Goal: Book appointment/travel/reservation

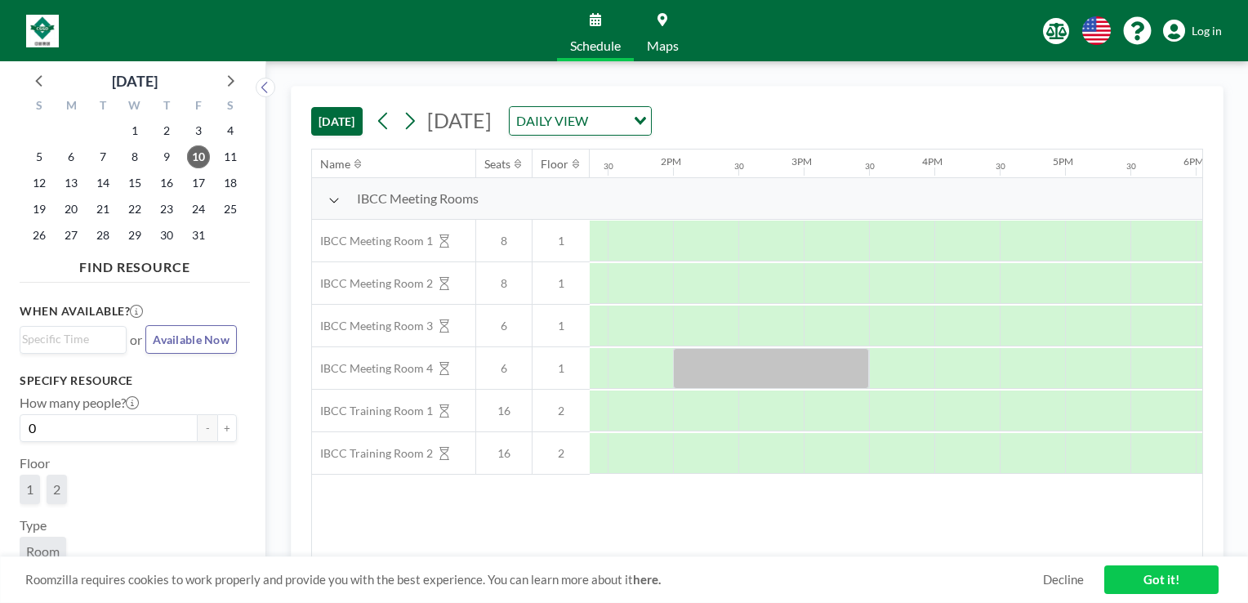
scroll to position [0, 1780]
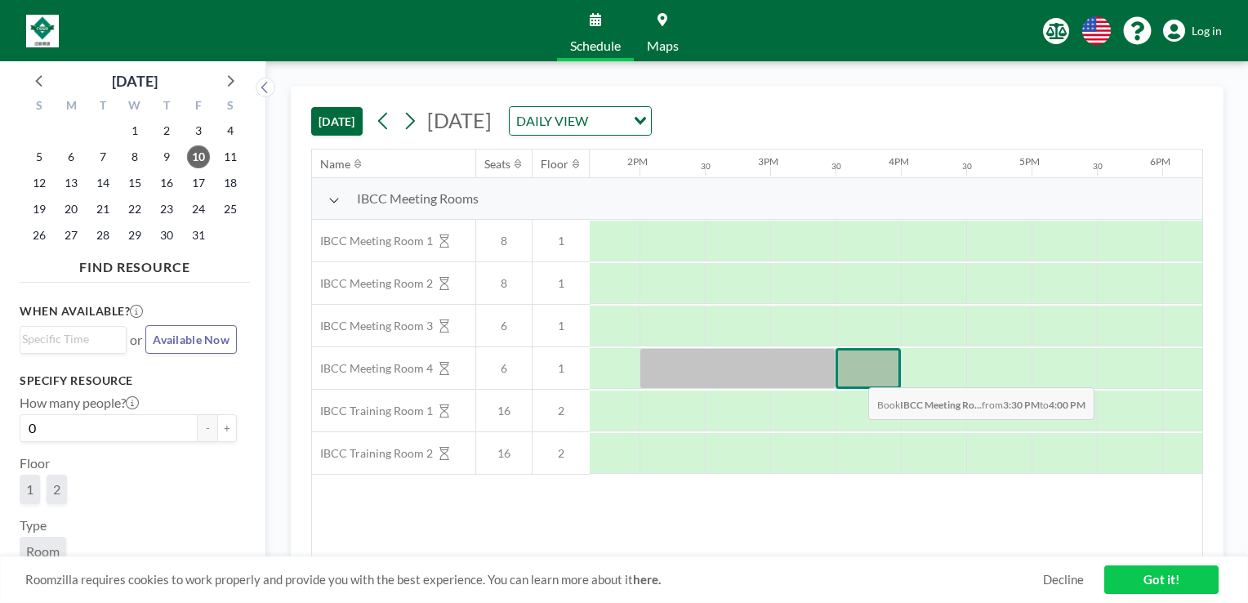
click at [855, 374] on div at bounding box center [868, 368] width 65 height 41
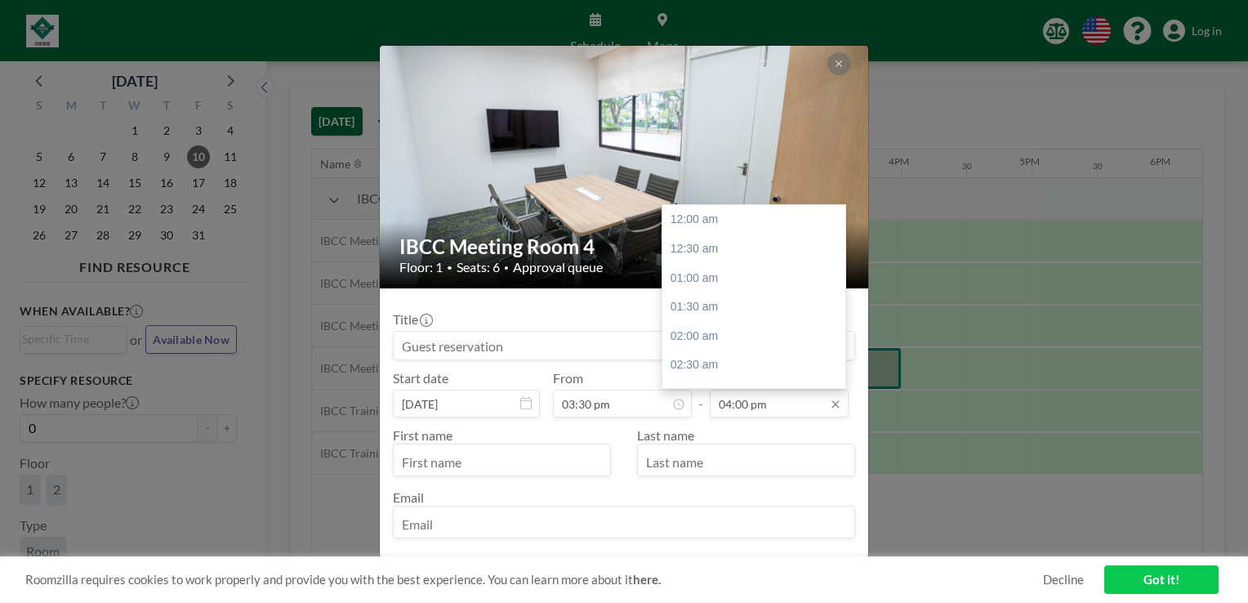
scroll to position [930, 0]
click at [782, 286] on div "05:00 pm" at bounding box center [758, 278] width 191 height 29
type input "05:00 pm"
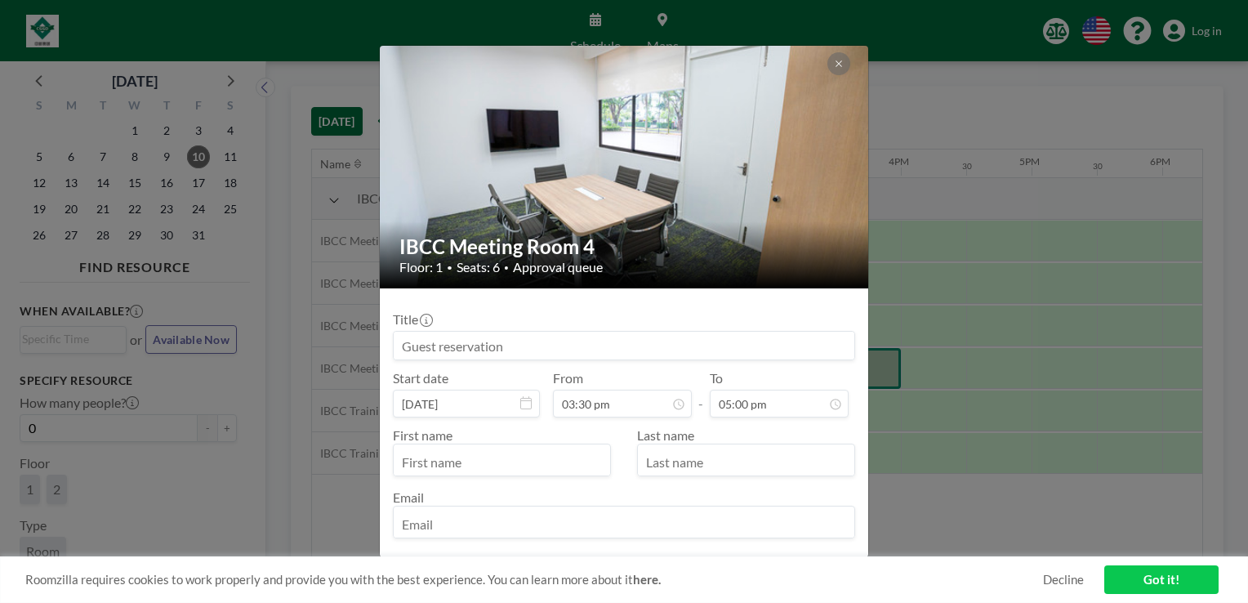
click at [538, 344] on input at bounding box center [624, 346] width 461 height 28
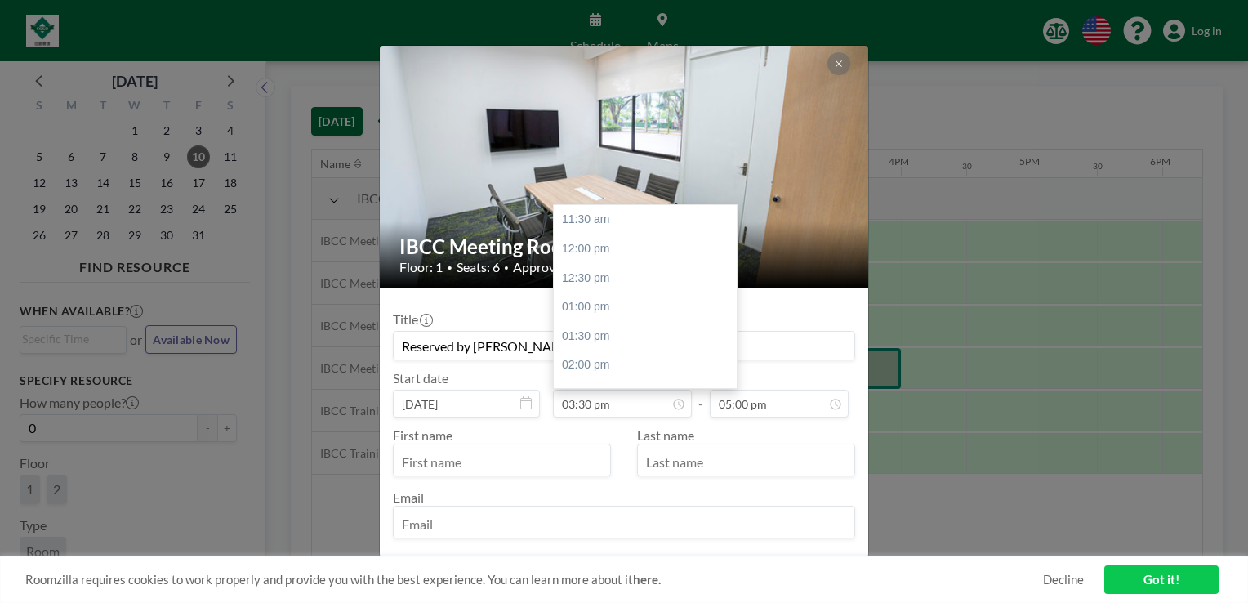
scroll to position [232, 0]
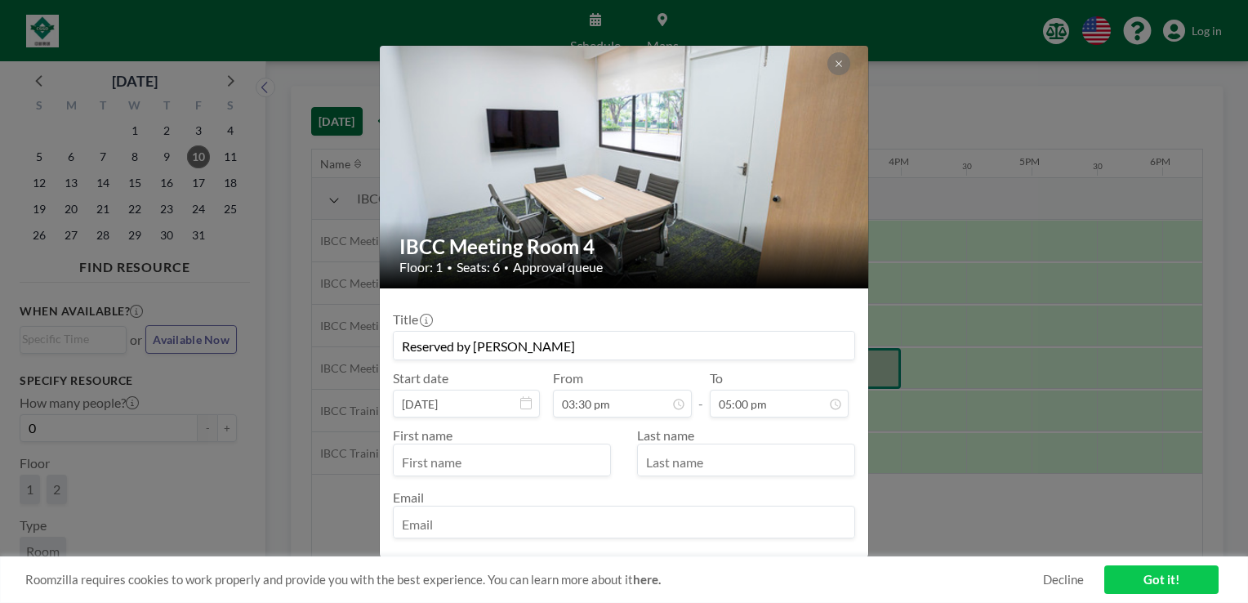
type input "Reserved by [PERSON_NAME]"
click at [552, 454] on input "text" at bounding box center [502, 462] width 216 height 28
type input "[PERSON_NAME]"
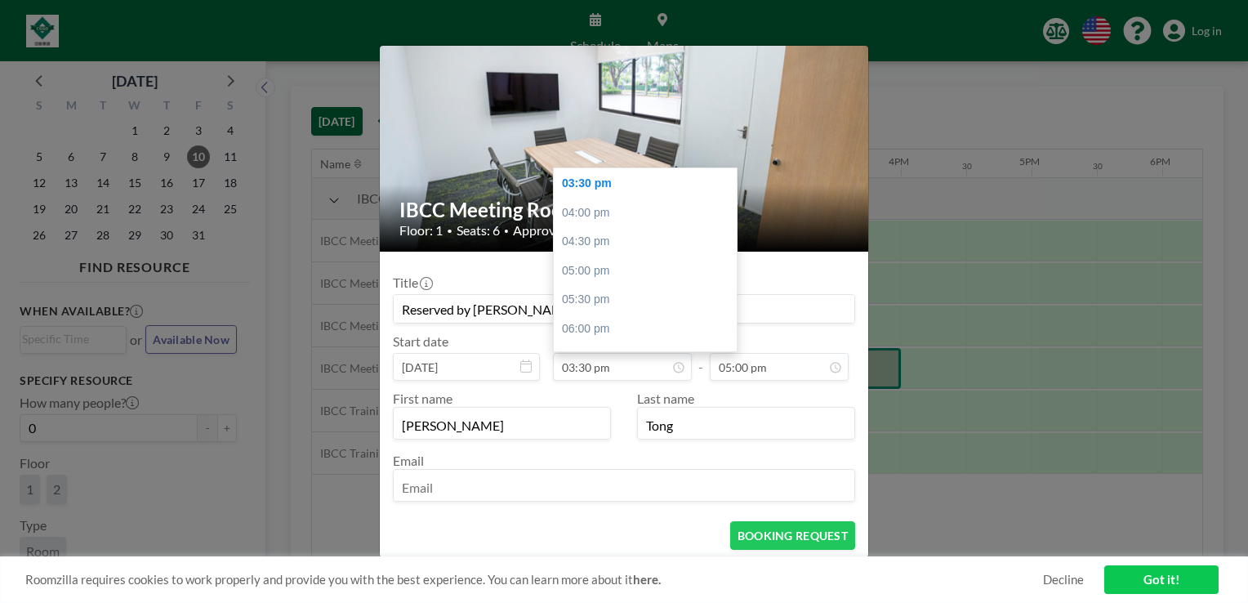
scroll to position [69, 0]
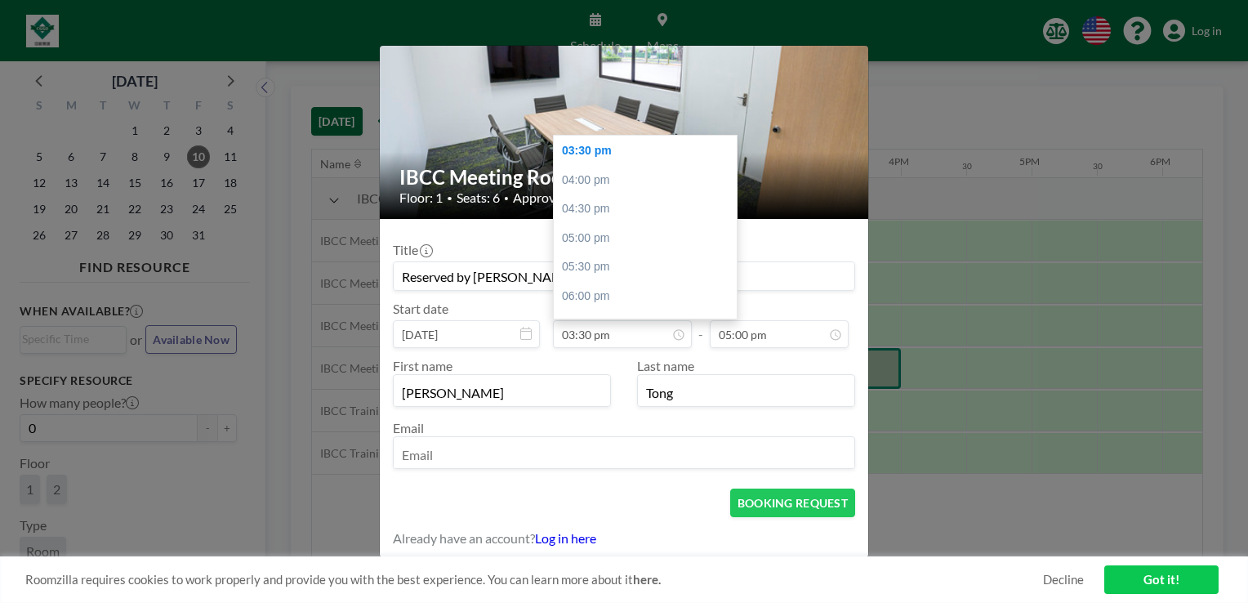
type input "Tong"
click at [532, 454] on input "email" at bounding box center [624, 454] width 461 height 28
type input "[PERSON_NAME][EMAIL_ADDRESS][PERSON_NAME]"
click at [674, 495] on div "BOOKING REQUEST" at bounding box center [624, 503] width 462 height 29
click at [744, 363] on div "Last name [PERSON_NAME]" at bounding box center [739, 382] width 231 height 49
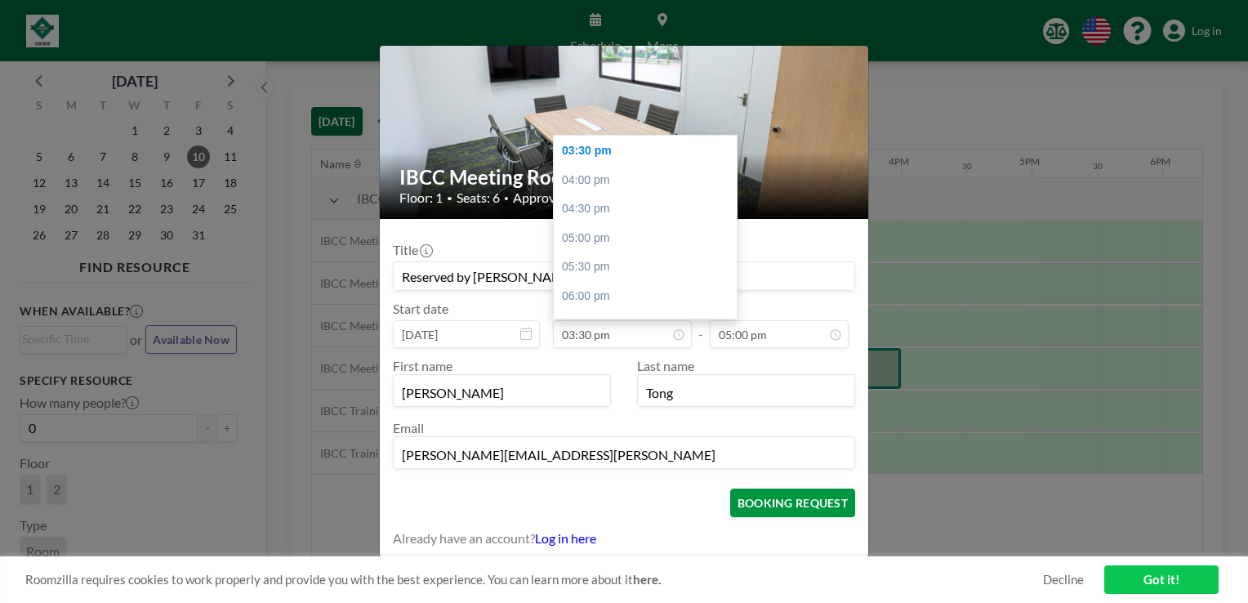
click at [794, 504] on button "BOOKING REQUEST" at bounding box center [792, 503] width 125 height 29
